Goal: Task Accomplishment & Management: Manage account settings

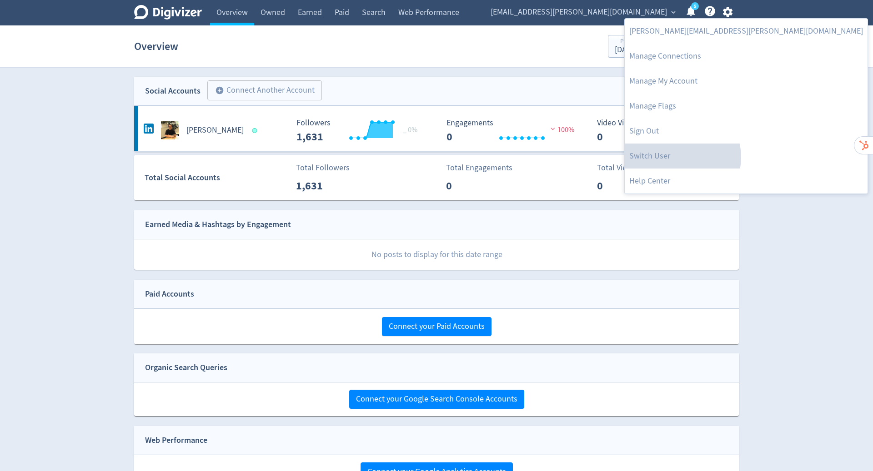
click at [680, 157] on link "Switch User" at bounding box center [746, 156] width 243 height 25
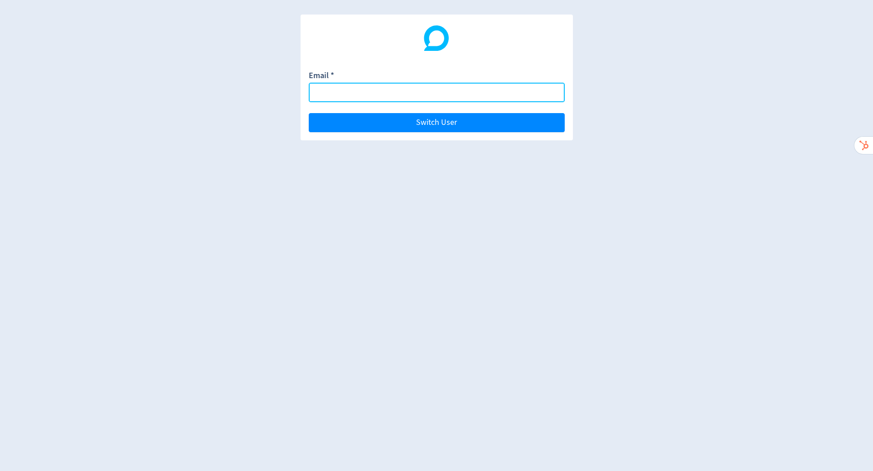
click at [445, 93] on input "Email *" at bounding box center [437, 93] width 256 height 20
paste input "[EMAIL_ADDRESS][DOMAIN_NAME]"
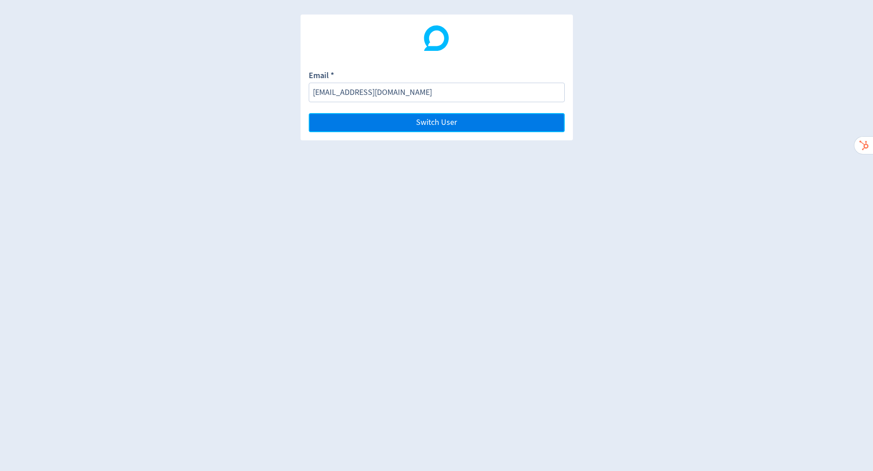
click at [434, 121] on span "Switch User" at bounding box center [436, 123] width 41 height 8
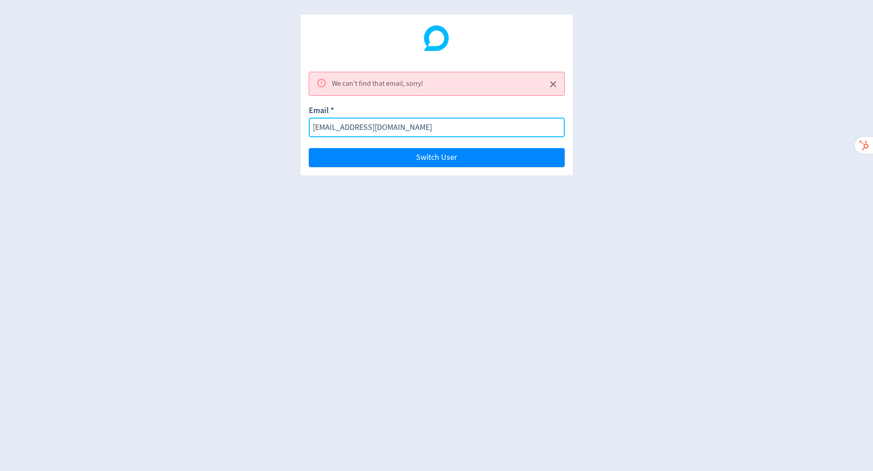
click at [367, 124] on input "[EMAIL_ADDRESS][DOMAIN_NAME]" at bounding box center [437, 128] width 256 height 20
paste input "[EMAIL_ADDRESS][DOMAIN_NAME]"
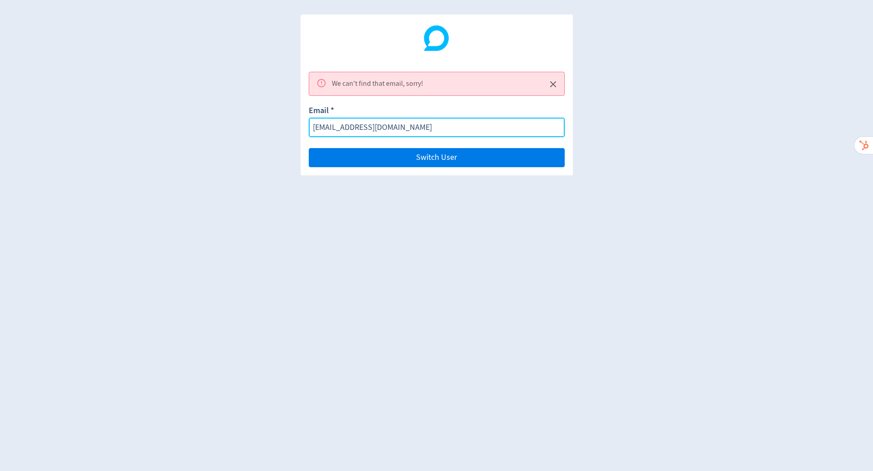
type input "[EMAIL_ADDRESS][DOMAIN_NAME]"
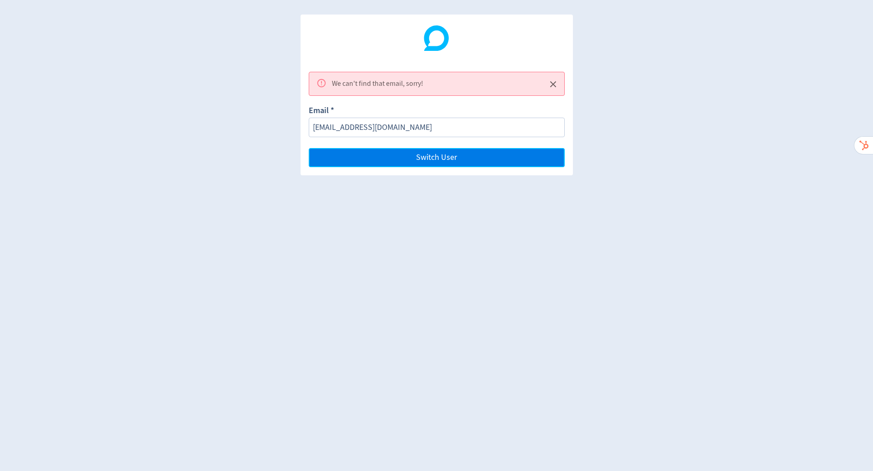
click at [397, 161] on button "Switch User" at bounding box center [437, 157] width 256 height 19
